Goal: Task Accomplishment & Management: Use online tool/utility

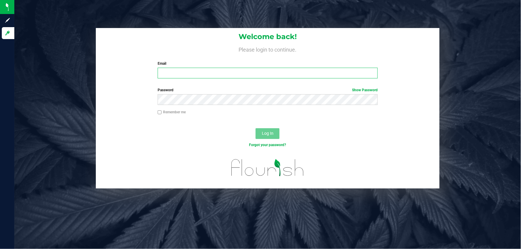
click at [185, 75] on input "Email" at bounding box center [268, 73] width 220 height 11
type input "[EMAIL_ADDRESS][DOMAIN_NAME]"
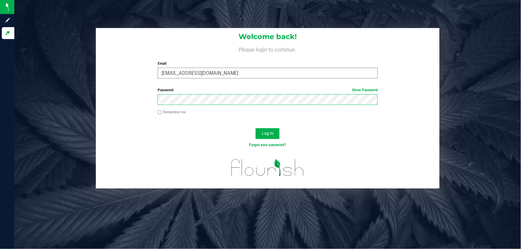
click at [256, 128] on button "Log In" at bounding box center [268, 133] width 24 height 11
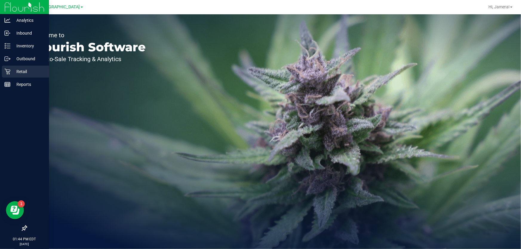
click at [12, 69] on p "Retail" at bounding box center [28, 71] width 36 height 7
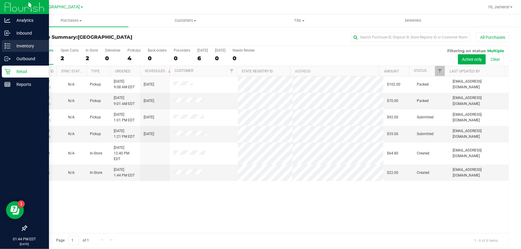
click at [27, 47] on p "Inventory" at bounding box center [28, 45] width 36 height 7
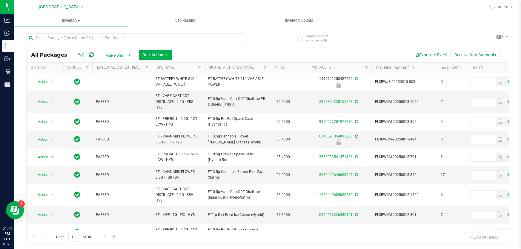
click at [186, 68] on th "SKU Name" at bounding box center [178, 68] width 52 height 10
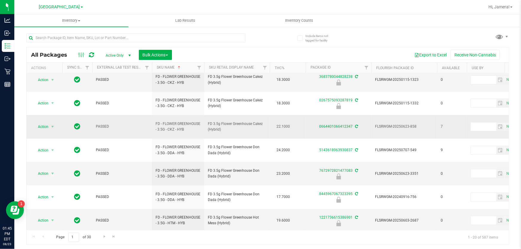
scroll to position [206, 0]
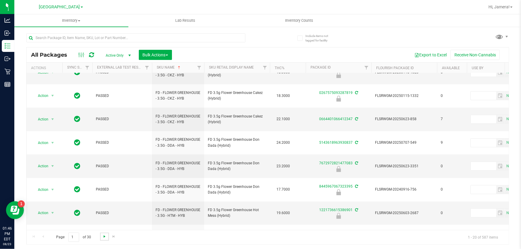
click at [104, 235] on span "Go to the next page" at bounding box center [104, 236] width 5 height 5
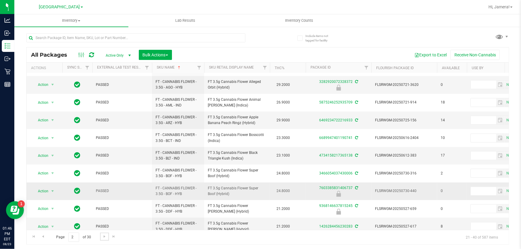
scroll to position [205, 0]
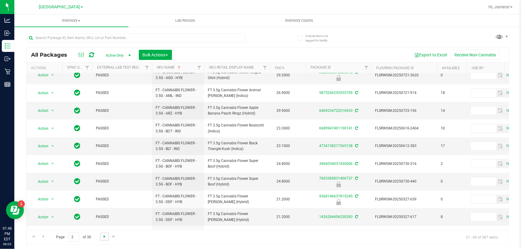
click at [105, 235] on span "Go to the next page" at bounding box center [104, 236] width 5 height 5
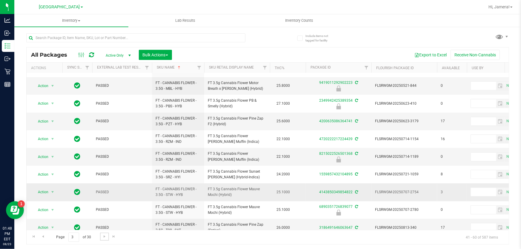
scroll to position [200, 0]
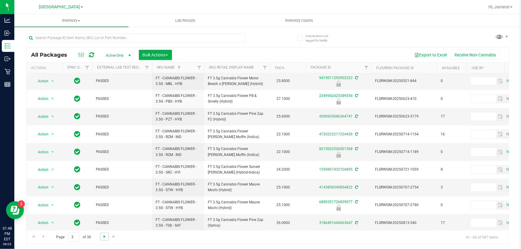
click at [102, 236] on span "Go to the next page" at bounding box center [104, 236] width 5 height 5
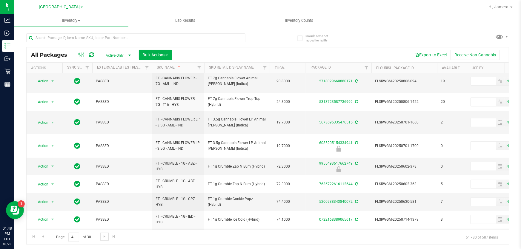
scroll to position [205, 0]
click at [107, 237] on link "Go to the next page" at bounding box center [104, 237] width 9 height 8
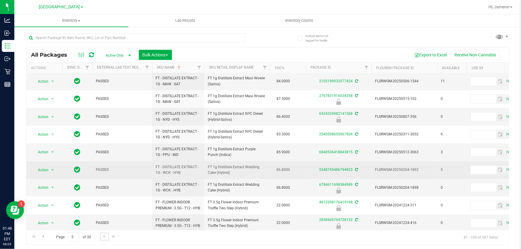
scroll to position [200, 0]
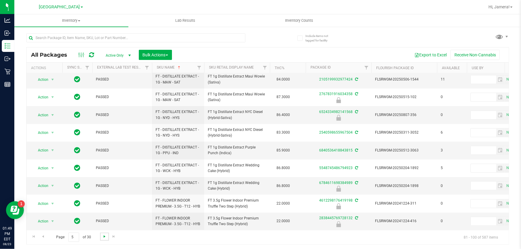
click at [105, 236] on span "Go to the next page" at bounding box center [104, 236] width 5 height 5
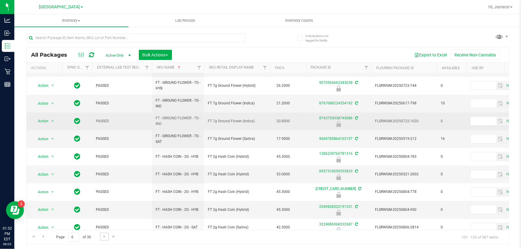
scroll to position [206, 0]
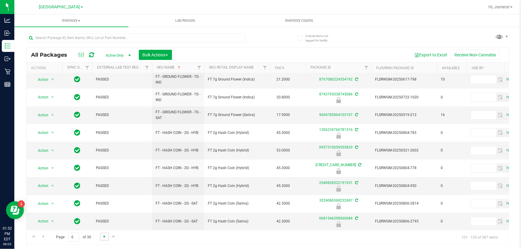
click at [106, 237] on span "Go to the next page" at bounding box center [104, 236] width 5 height 5
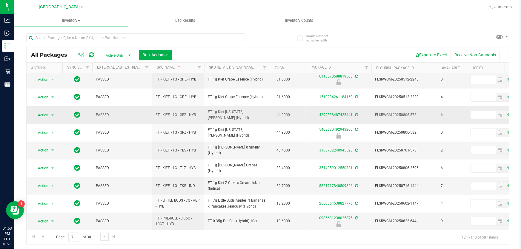
scroll to position [200, 0]
click at [105, 236] on span "Go to the next page" at bounding box center [104, 236] width 5 height 5
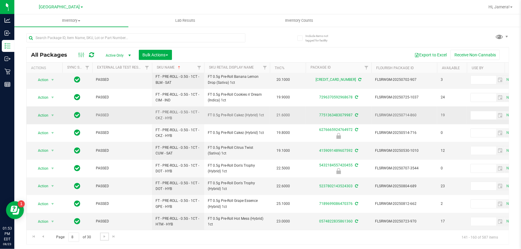
scroll to position [200, 0]
click at [106, 235] on span "Go to the next page" at bounding box center [104, 236] width 5 height 5
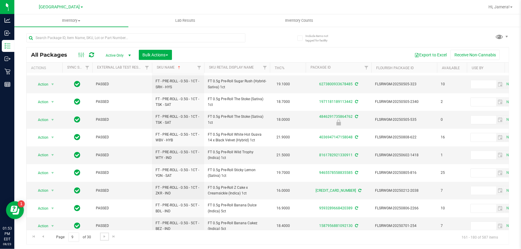
scroll to position [200, 0]
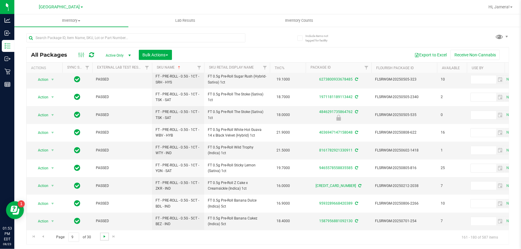
click at [104, 235] on span "Go to the next page" at bounding box center [104, 236] width 5 height 5
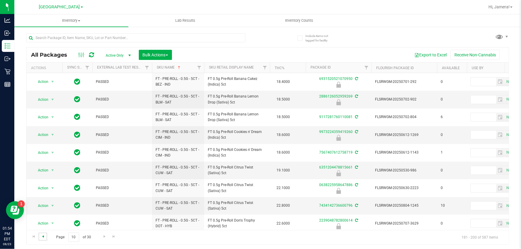
click at [45, 237] on span "Go to the previous page" at bounding box center [43, 236] width 5 height 5
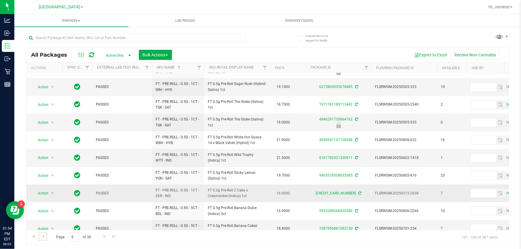
scroll to position [200, 0]
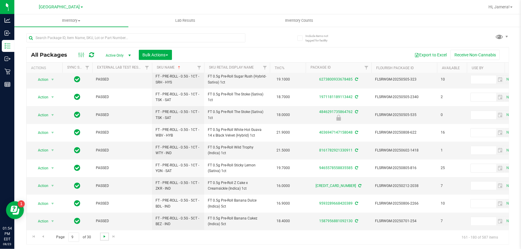
click at [104, 238] on span "Go to the next page" at bounding box center [104, 236] width 5 height 5
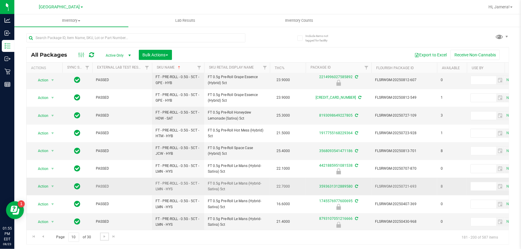
scroll to position [200, 0]
click at [104, 236] on span "Go to the next page" at bounding box center [104, 236] width 5 height 5
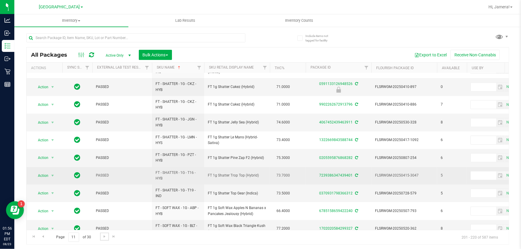
scroll to position [200, 0]
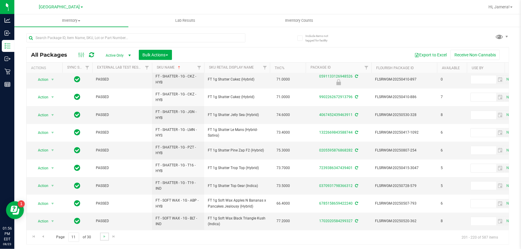
click at [101, 235] on link "Go to the next page" at bounding box center [104, 237] width 9 height 8
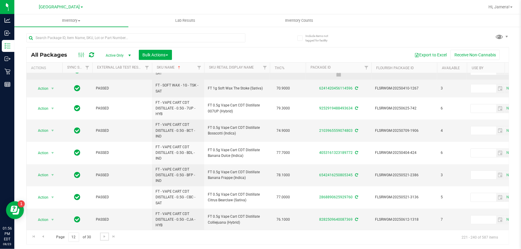
scroll to position [228, 0]
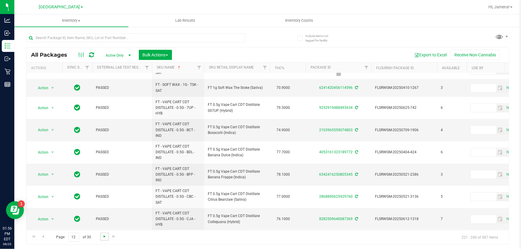
click at [106, 237] on span "Go to the next page" at bounding box center [104, 236] width 5 height 5
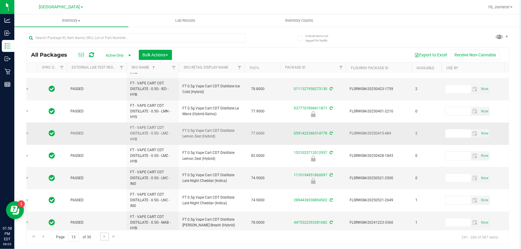
scroll to position [291, 25]
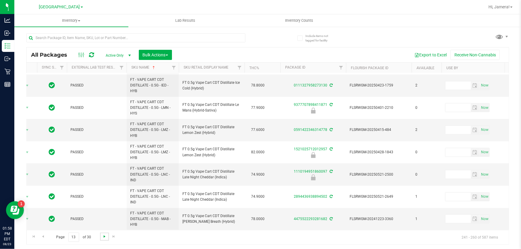
click at [102, 236] on span "Go to the next page" at bounding box center [104, 236] width 5 height 5
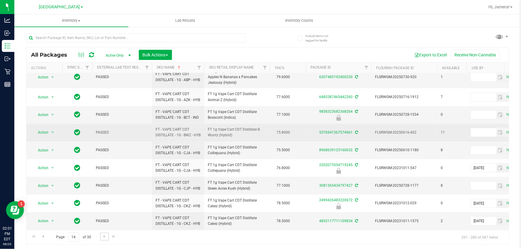
scroll to position [273, 0]
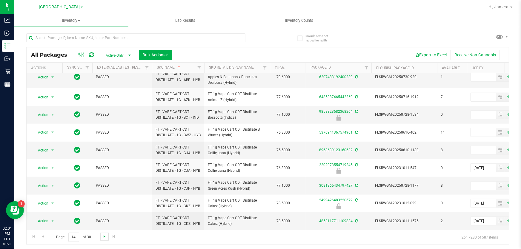
click at [106, 237] on span "Go to the next page" at bounding box center [104, 236] width 5 height 5
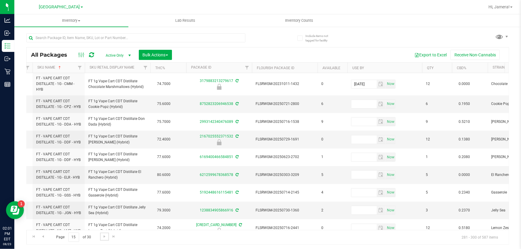
scroll to position [0, 120]
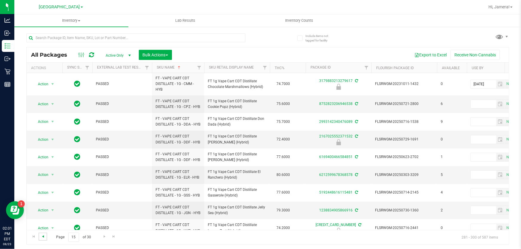
click at [41, 235] on span "Go to the previous page" at bounding box center [43, 236] width 5 height 5
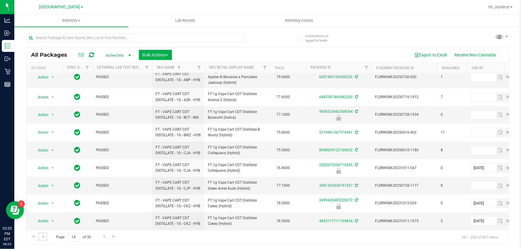
scroll to position [273, 0]
click at [102, 238] on span "Go to the next page" at bounding box center [104, 236] width 5 height 5
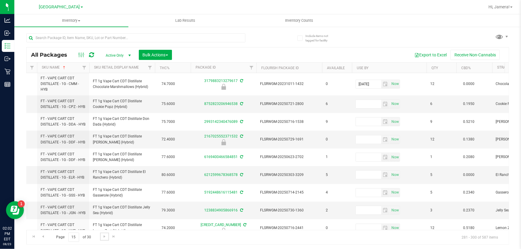
scroll to position [0, 128]
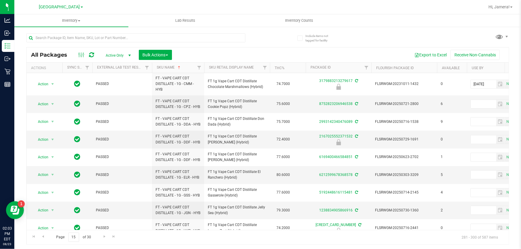
drag, startPoint x: 168, startPoint y: 230, endPoint x: 285, endPoint y: 47, distance: 217.1
click at [285, 47] on div "All Packages Active Only Active Only Lab Samples Locked All External Internal B…" at bounding box center [267, 136] width 483 height 217
click at [365, 36] on div "All Packages Active Only Active Only Lab Samples Locked All External Internal B…" at bounding box center [267, 136] width 483 height 217
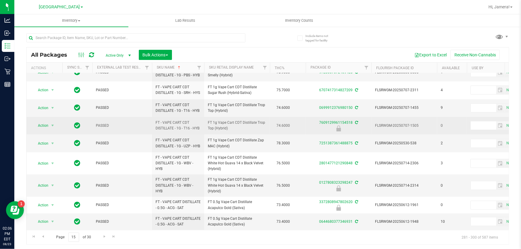
scroll to position [244, 0]
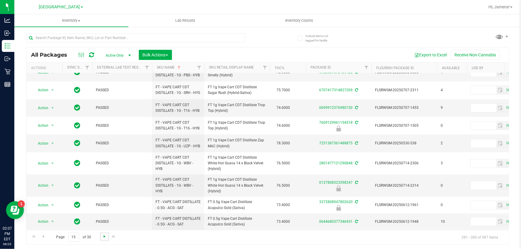
click at [104, 236] on span "Go to the next page" at bounding box center [104, 236] width 5 height 5
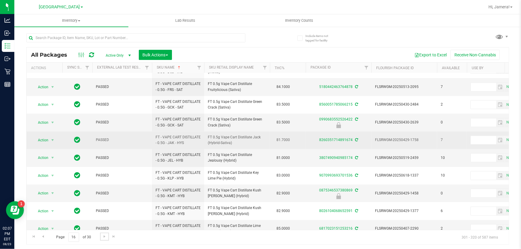
scroll to position [200, 0]
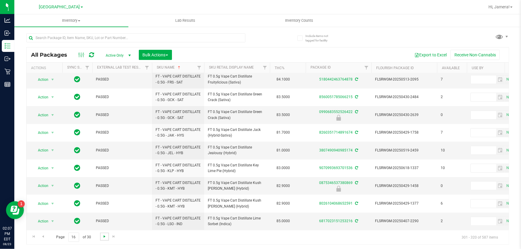
click at [105, 238] on span "Go to the next page" at bounding box center [104, 236] width 5 height 5
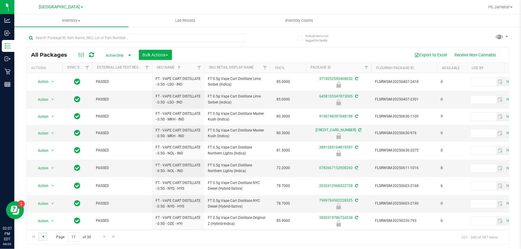
click at [44, 235] on span "Go to the previous page" at bounding box center [43, 236] width 5 height 5
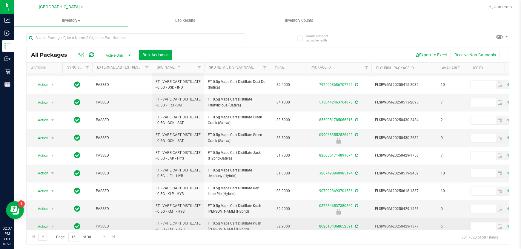
scroll to position [200, 0]
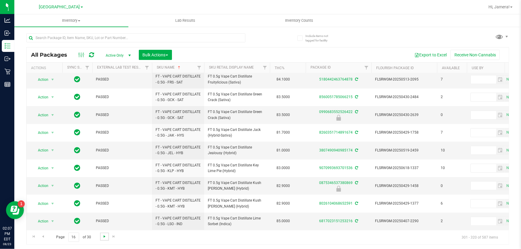
click at [104, 236] on span "Go to the next page" at bounding box center [104, 236] width 5 height 5
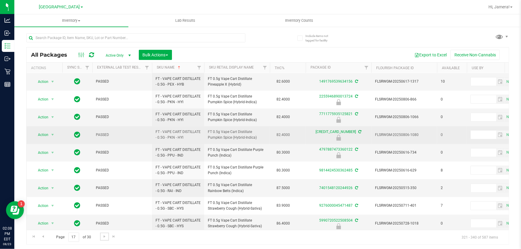
scroll to position [195, 0]
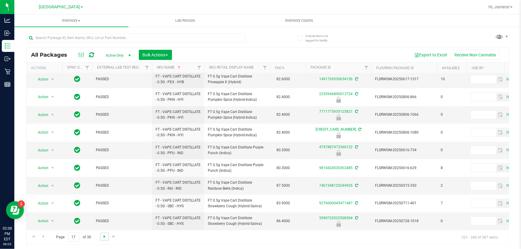
click at [102, 236] on span "Go to the next page" at bounding box center [104, 236] width 5 height 5
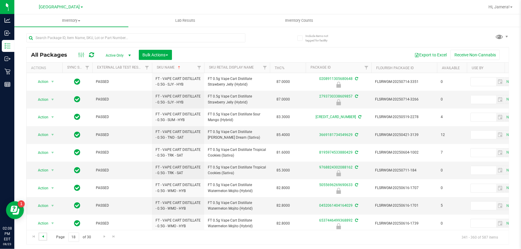
click at [41, 235] on span "Go to the previous page" at bounding box center [43, 236] width 5 height 5
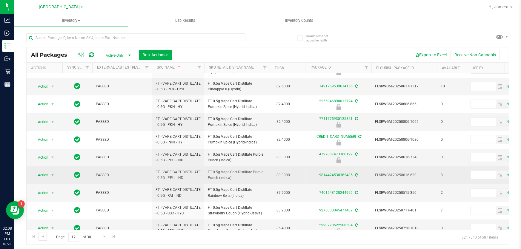
scroll to position [195, 0]
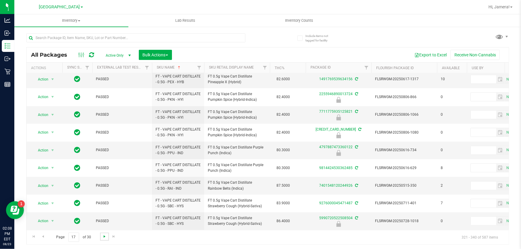
click at [104, 237] on span "Go to the next page" at bounding box center [104, 236] width 5 height 5
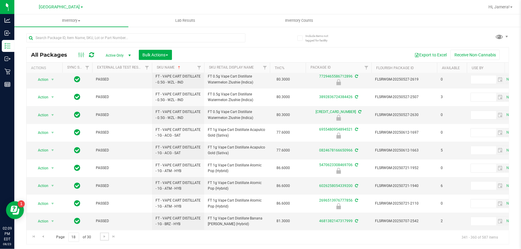
scroll to position [218, 0]
click at [106, 235] on span "Go to the next page" at bounding box center [104, 236] width 5 height 5
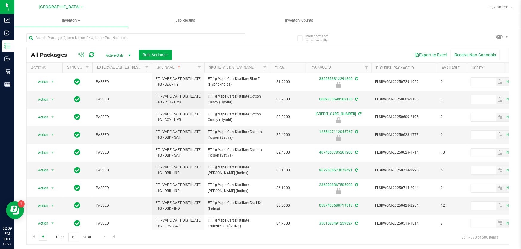
click at [44, 238] on span "Go to the previous page" at bounding box center [43, 236] width 5 height 5
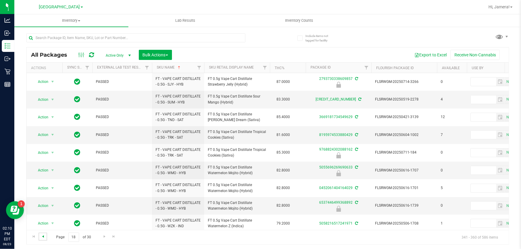
click at [41, 237] on span "Go to the previous page" at bounding box center [43, 236] width 5 height 5
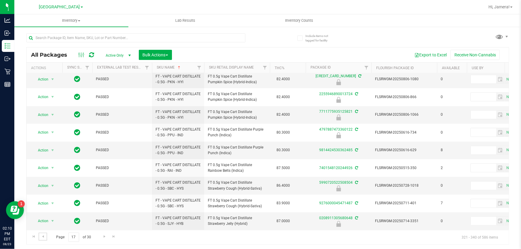
scroll to position [195, 0]
click at [105, 235] on span "Go to the next page" at bounding box center [104, 236] width 5 height 5
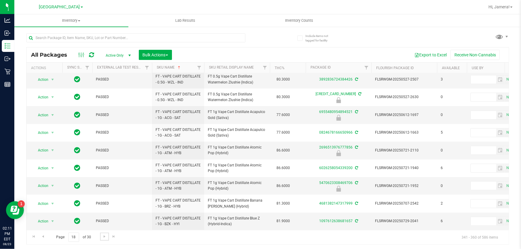
scroll to position [218, 0]
click at [102, 238] on span "Go to the next page" at bounding box center [104, 236] width 5 height 5
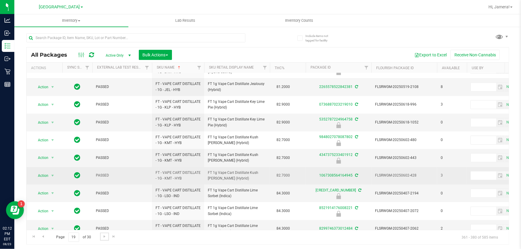
scroll to position [200, 0]
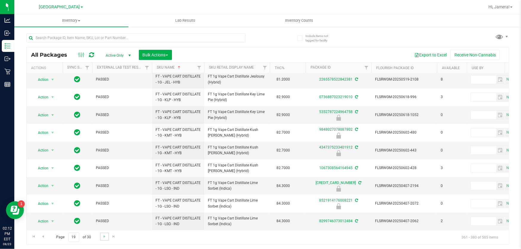
click at [101, 235] on link "Go to the next page" at bounding box center [104, 237] width 9 height 8
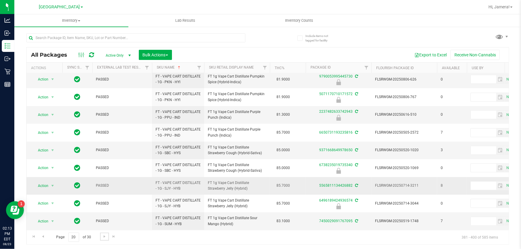
scroll to position [197, 0]
click at [104, 239] on span "Go to the next page" at bounding box center [104, 236] width 5 height 5
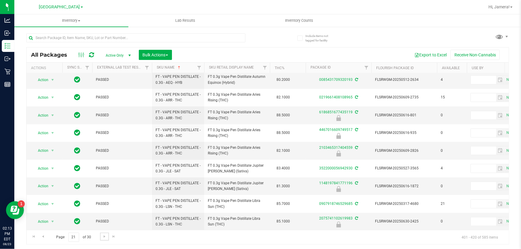
scroll to position [200, 0]
click at [104, 235] on span "Go to the next page" at bounding box center [104, 236] width 5 height 5
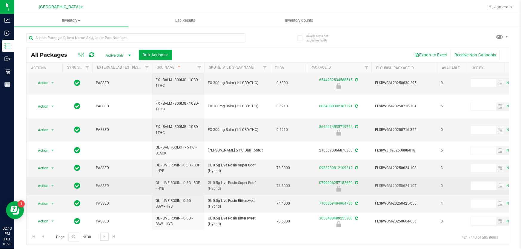
scroll to position [200, 0]
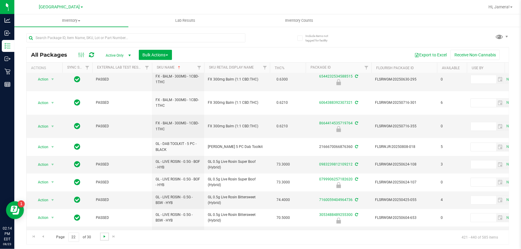
click at [104, 238] on span "Go to the next page" at bounding box center [104, 236] width 5 height 5
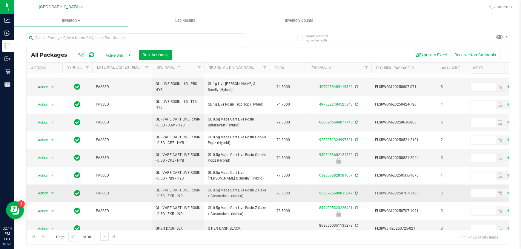
scroll to position [200, 0]
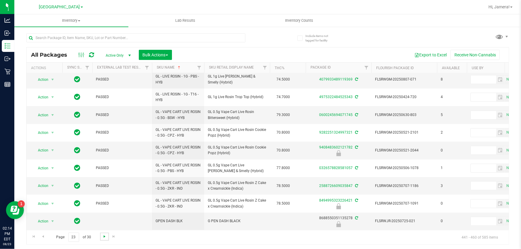
click at [105, 235] on span "Go to the next page" at bounding box center [104, 236] width 5 height 5
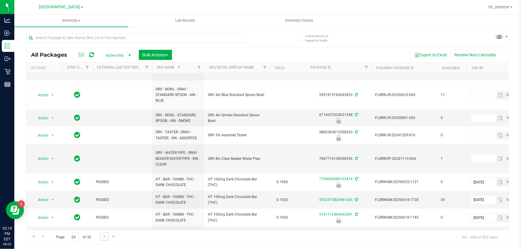
scroll to position [298, 0]
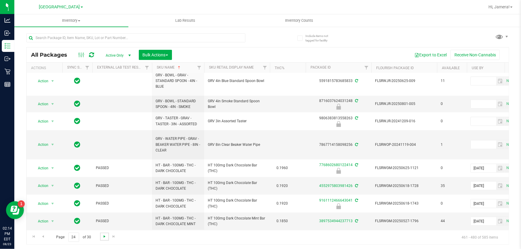
click at [103, 235] on span "Go to the next page" at bounding box center [104, 236] width 5 height 5
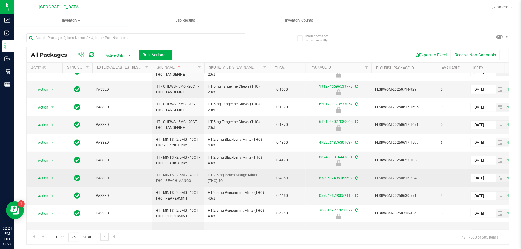
scroll to position [220, 0]
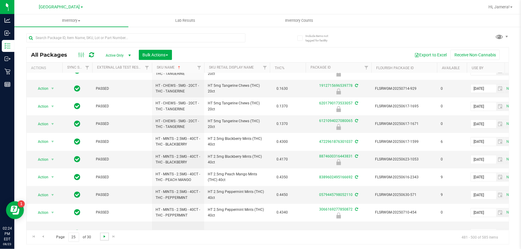
click at [103, 238] on span "Go to the next page" at bounding box center [104, 236] width 5 height 5
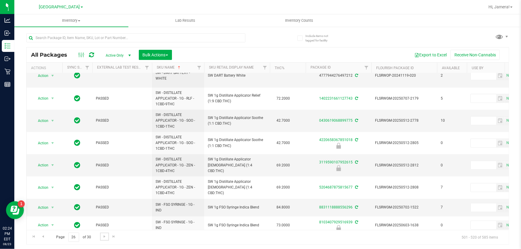
scroll to position [273, 0]
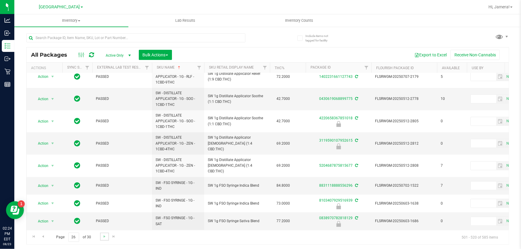
click at [103, 239] on link "Go to the next page" at bounding box center [104, 237] width 9 height 8
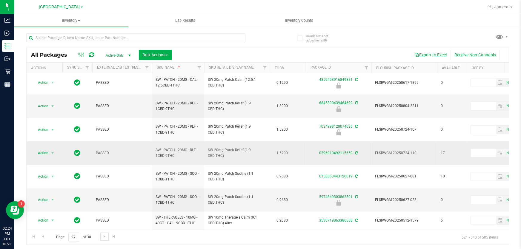
scroll to position [226, 0]
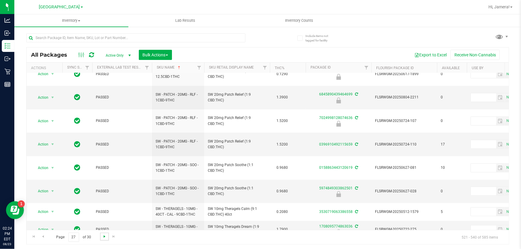
click at [103, 238] on span "Go to the next page" at bounding box center [104, 236] width 5 height 5
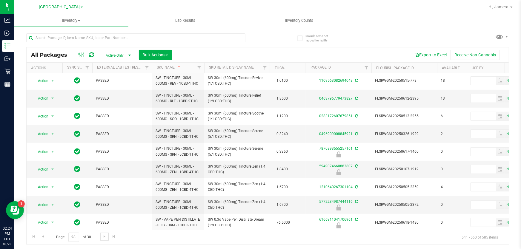
scroll to position [205, 0]
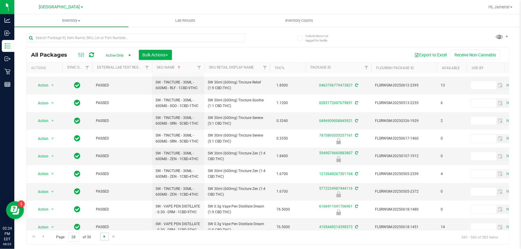
click at [104, 235] on span "Go to the next page" at bounding box center [104, 236] width 5 height 5
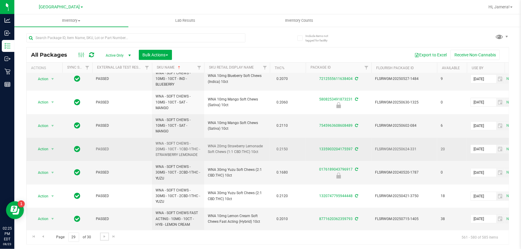
scroll to position [251, 0]
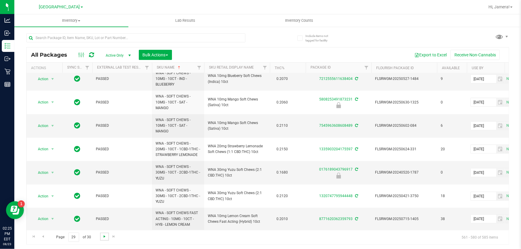
click at [104, 238] on span "Go to the next page" at bounding box center [104, 236] width 5 height 5
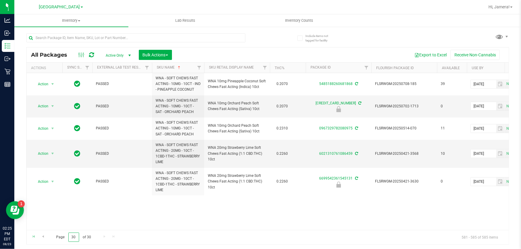
drag, startPoint x: 76, startPoint y: 238, endPoint x: 36, endPoint y: 236, distance: 40.4
click at [36, 236] on div "Page 30 of 30 581 - 585 of 585 items" at bounding box center [268, 237] width 482 height 14
type input "10"
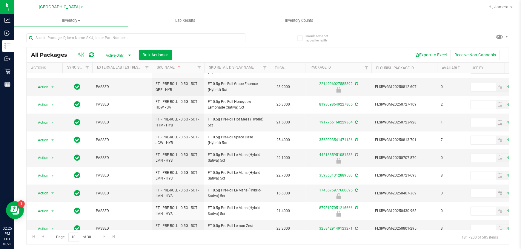
scroll to position [200, 0]
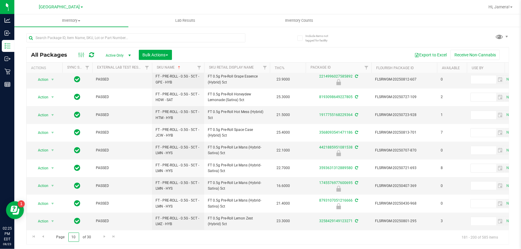
drag, startPoint x: 76, startPoint y: 237, endPoint x: 48, endPoint y: 241, distance: 28.3
click at [48, 241] on div "Page 10 of 30 181 - 200 of 585 items" at bounding box center [268, 237] width 482 height 14
type input "15"
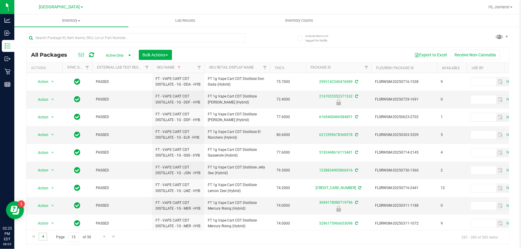
click at [42, 238] on span "Go to the previous page" at bounding box center [43, 236] width 5 height 5
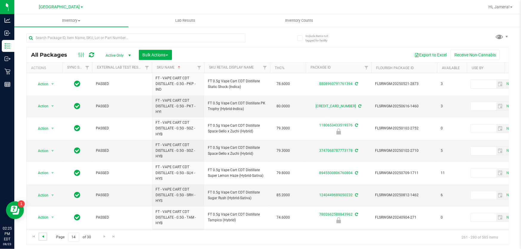
click at [43, 236] on span "Go to the previous page" at bounding box center [43, 236] width 5 height 5
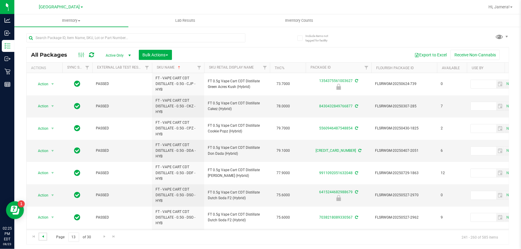
click at [42, 238] on span "Go to the previous page" at bounding box center [43, 236] width 5 height 5
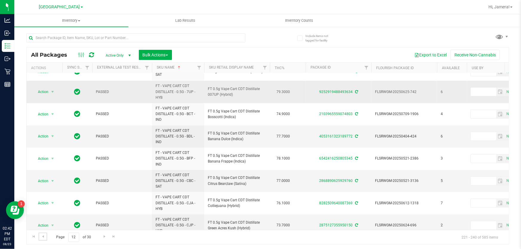
scroll to position [233, 0]
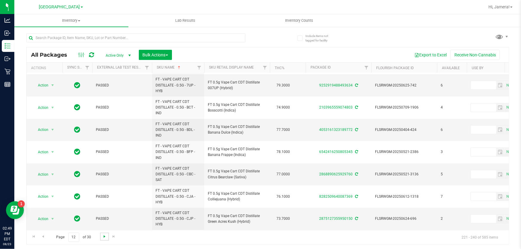
click at [106, 236] on span "Go to the next page" at bounding box center [104, 236] width 5 height 5
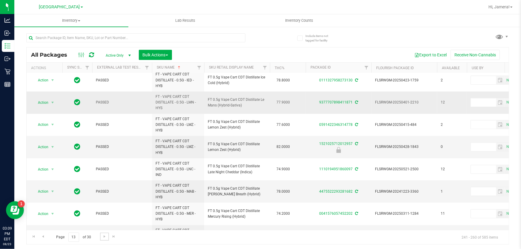
scroll to position [271, 0]
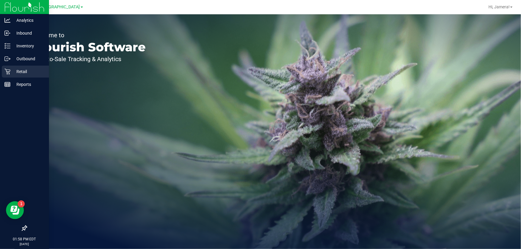
click at [8, 71] on icon at bounding box center [7, 72] width 6 height 6
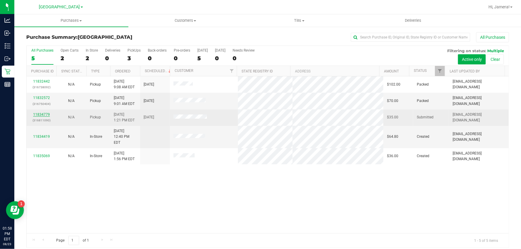
click at [39, 113] on link "11834779" at bounding box center [41, 115] width 17 height 4
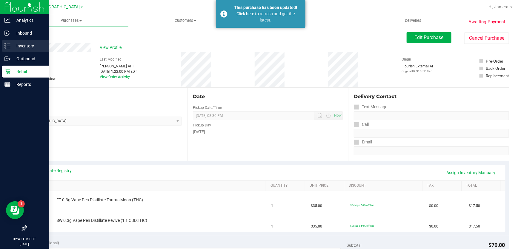
click at [27, 49] on p "Inventory" at bounding box center [28, 45] width 36 height 7
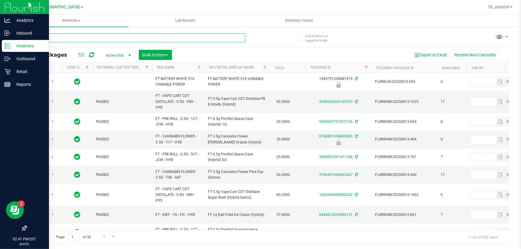
click at [195, 37] on input "text" at bounding box center [135, 37] width 219 height 9
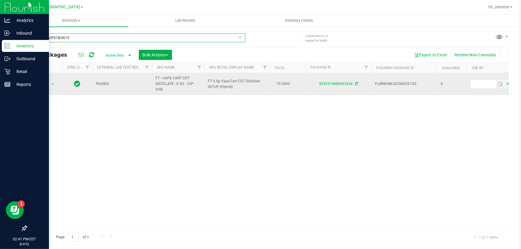
type input "JUN257UP01B-0619"
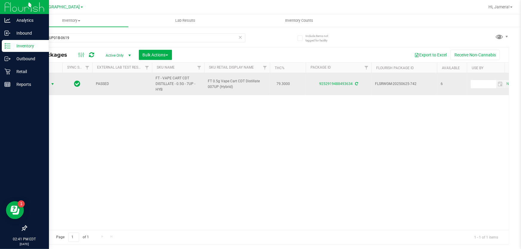
click at [43, 85] on span "Action" at bounding box center [41, 84] width 16 height 8
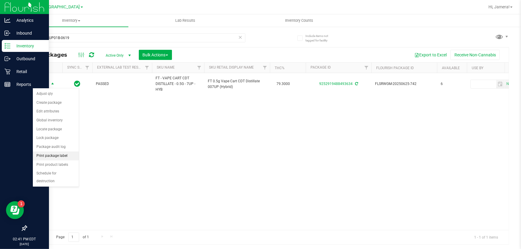
click at [53, 155] on li "Print package label" at bounding box center [56, 156] width 46 height 9
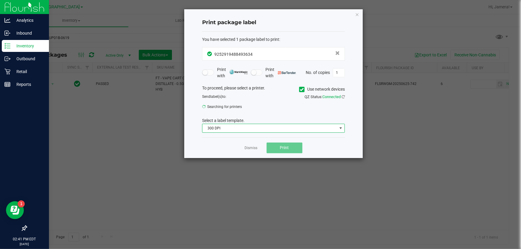
click at [268, 127] on span "300 DPI" at bounding box center [269, 128] width 135 height 8
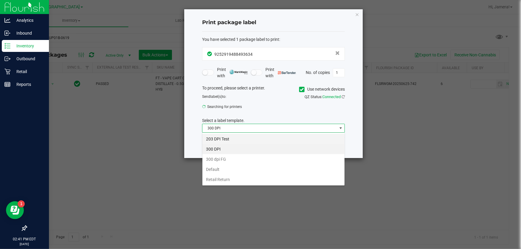
scroll to position [9, 143]
click at [248, 138] on li "203 DPI Test" at bounding box center [273, 139] width 142 height 10
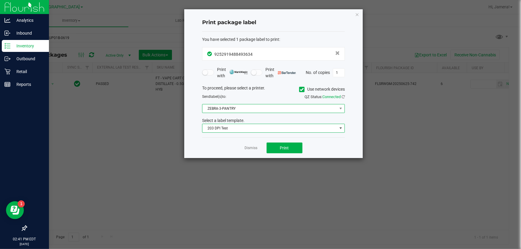
click at [256, 109] on span "ZEBRA-3-PANTRY" at bounding box center [269, 108] width 135 height 8
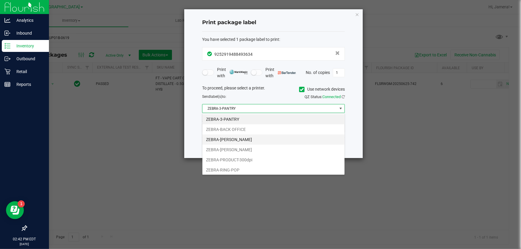
click at [245, 140] on li "ZEBRA-CLYDE-BUNNY" at bounding box center [273, 140] width 142 height 10
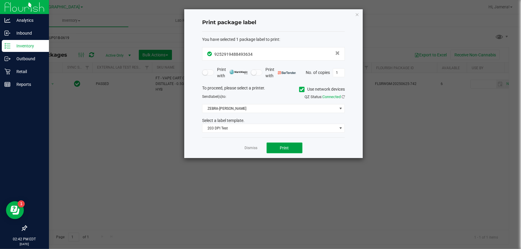
click at [280, 150] on button "Print" at bounding box center [285, 148] width 36 height 11
click at [254, 146] on link "Dismiss" at bounding box center [251, 148] width 13 height 5
